Goal: Information Seeking & Learning: Stay updated

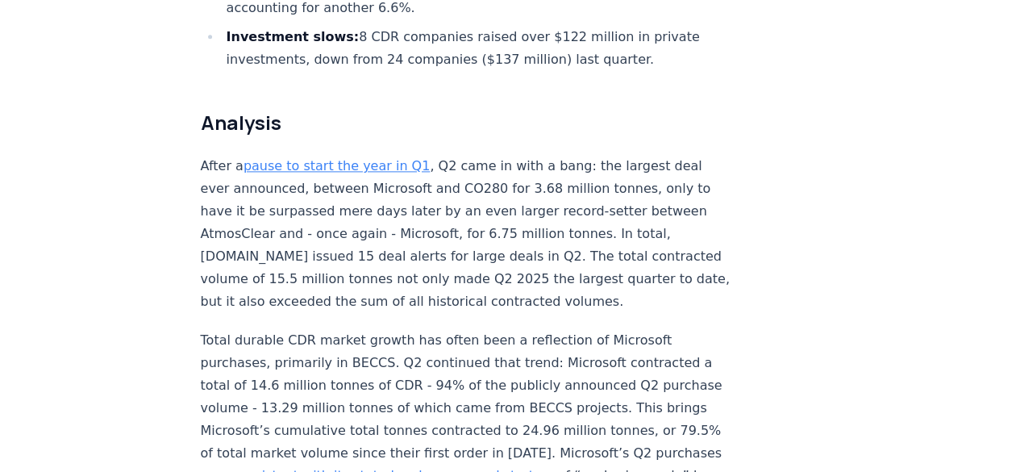
scroll to position [1048, 0]
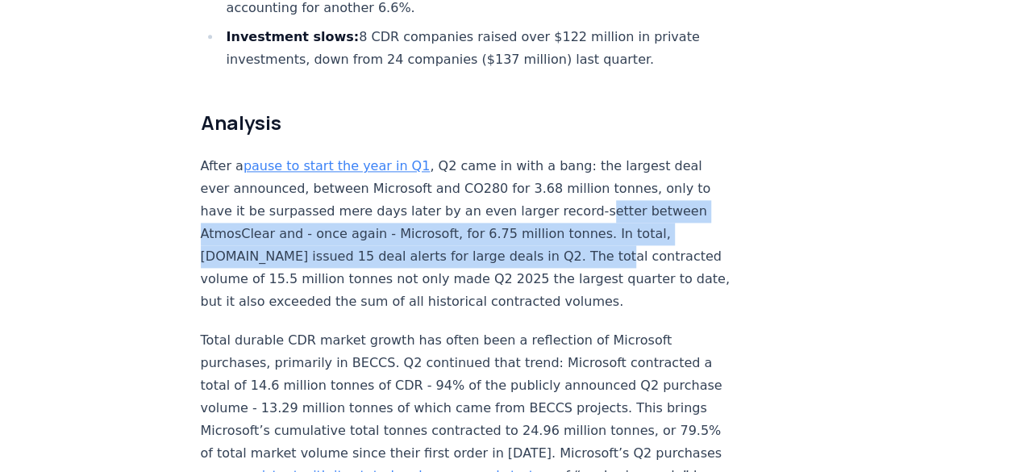
drag, startPoint x: 568, startPoint y: 164, endPoint x: 567, endPoint y: 213, distance: 49.2
click at [567, 213] on p "After a pause to start the year in Q1 , Q2 came in with a bang: the largest dea…" at bounding box center [468, 234] width 534 height 158
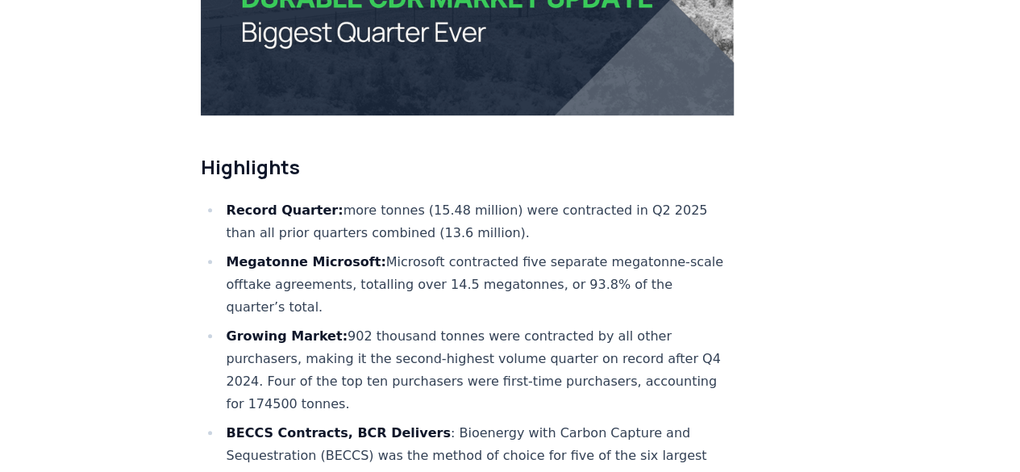
scroll to position [486, 0]
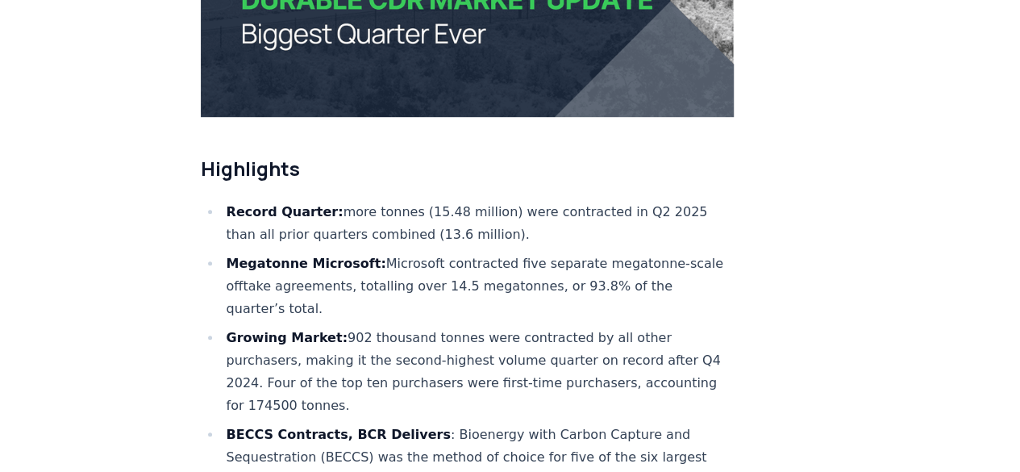
click at [506, 201] on ul "Record Quarter: more tonnes (15.48 million) were contracted in Q2 2025 than all…" at bounding box center [468, 417] width 534 height 432
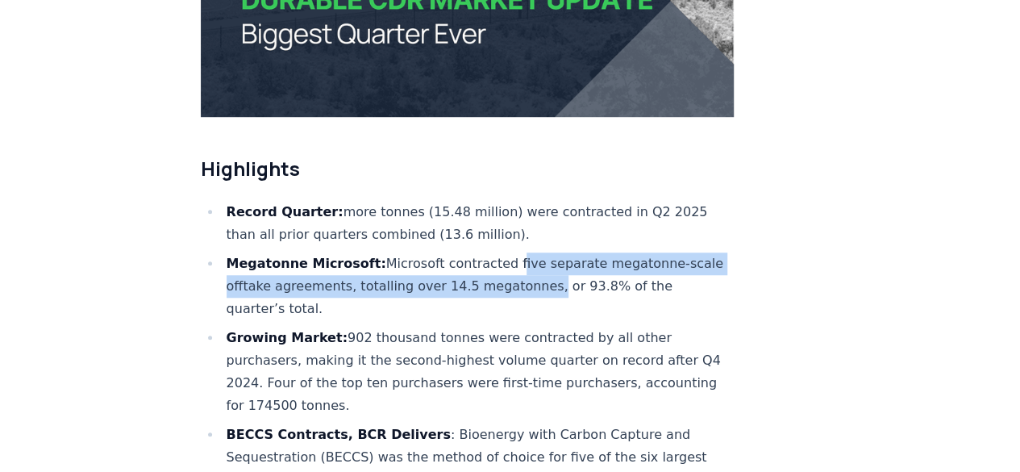
drag, startPoint x: 506, startPoint y: 199, endPoint x: 508, endPoint y: 225, distance: 25.9
click at [508, 225] on ul "Record Quarter: more tonnes (15.48 million) were contracted in Q2 2025 than all…" at bounding box center [468, 417] width 534 height 432
click at [508, 252] on li "Megatonne Microsoft: Microsoft contracted five separate megatonne-scale offtake…" at bounding box center [478, 286] width 513 height 68
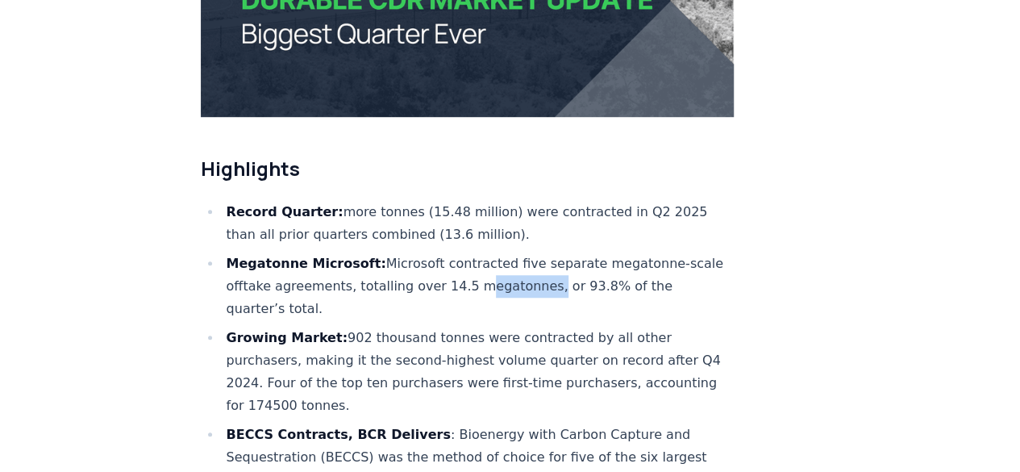
click at [508, 252] on li "Megatonne Microsoft: Microsoft contracted five separate megatonne-scale offtake…" at bounding box center [478, 286] width 513 height 68
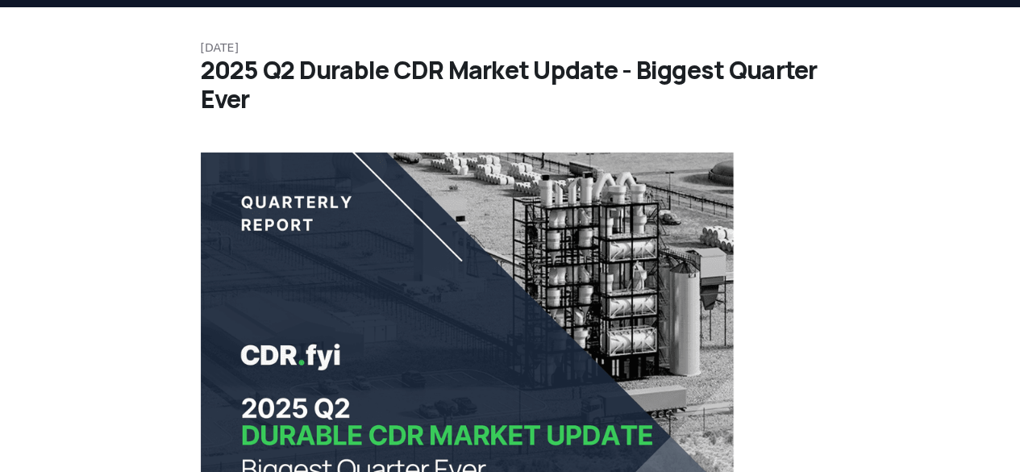
scroll to position [0, 0]
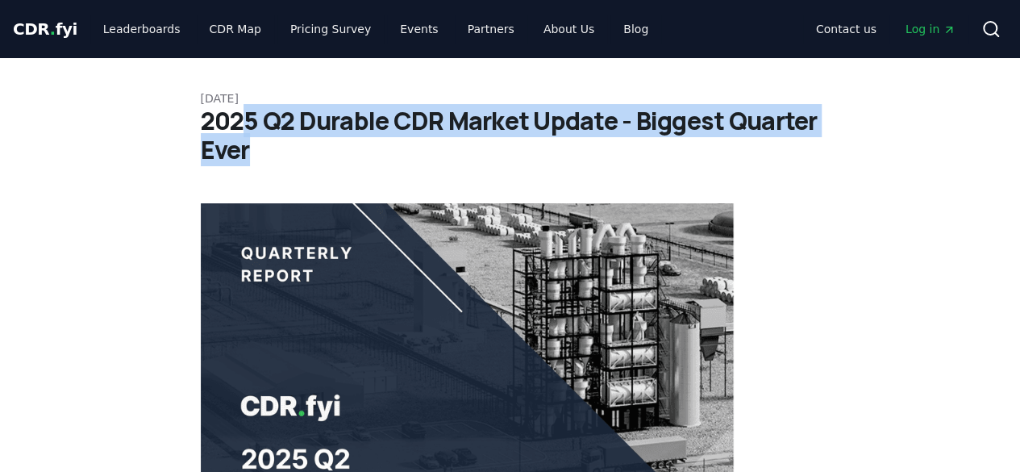
drag, startPoint x: 243, startPoint y: 120, endPoint x: 249, endPoint y: 144, distance: 24.3
click at [249, 144] on h1 "2025 Q2 Durable CDR Market Update - Biggest Quarter Ever" at bounding box center [510, 135] width 619 height 58
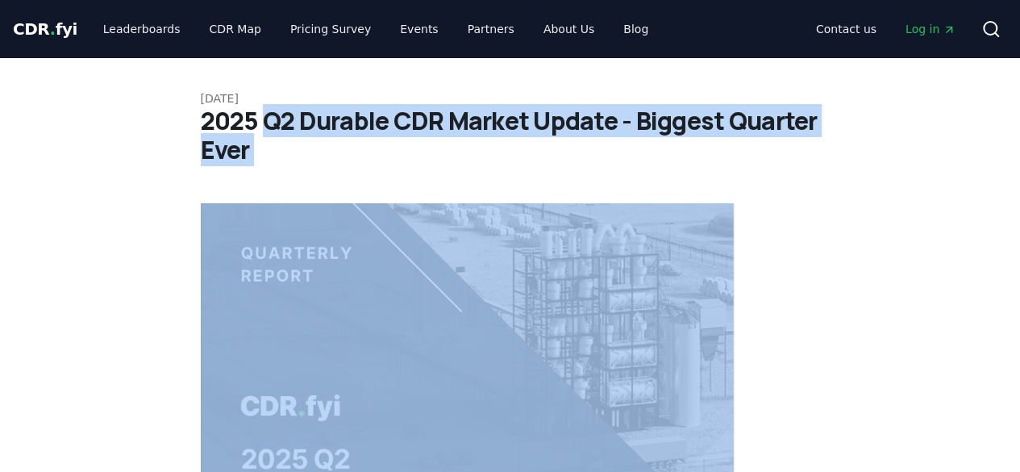
drag, startPoint x: 249, startPoint y: 144, endPoint x: 260, endPoint y: 133, distance: 14.8
click at [260, 133] on h1 "2025 Q2 Durable CDR Market Update - Biggest Quarter Ever" at bounding box center [510, 135] width 619 height 58
